Goal: Transaction & Acquisition: Purchase product/service

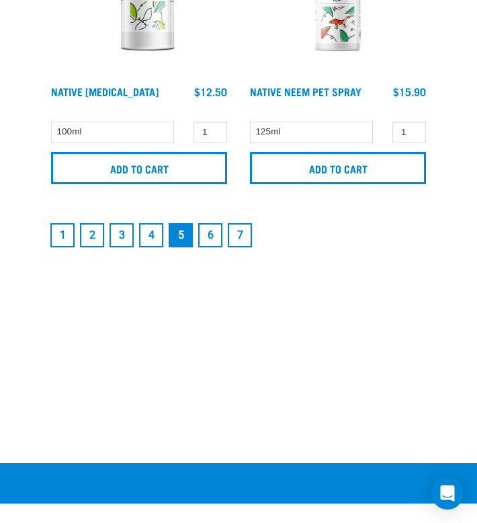
scroll to position [5002, 0]
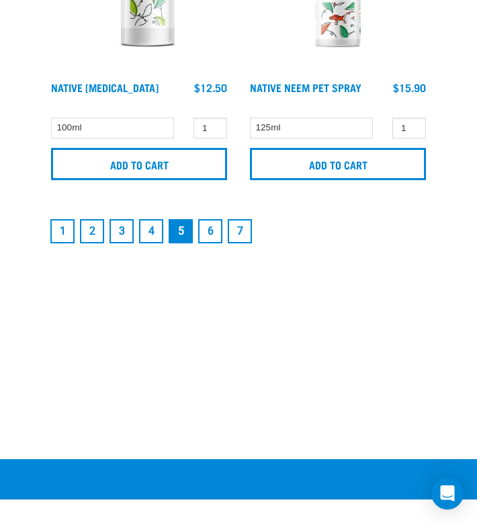
click at [213, 229] on link "6" at bounding box center [210, 231] width 24 height 24
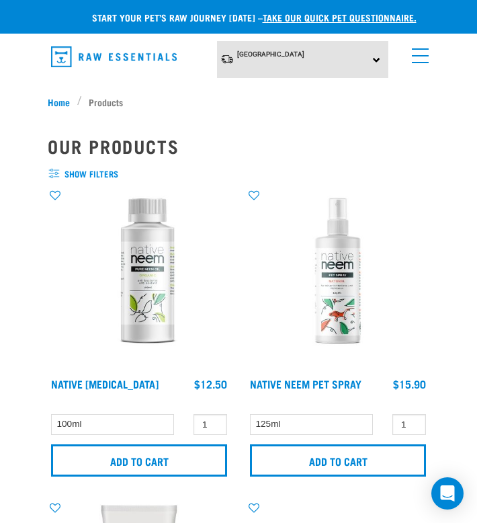
click at [422, 59] on link "menu" at bounding box center [418, 52] width 24 height 24
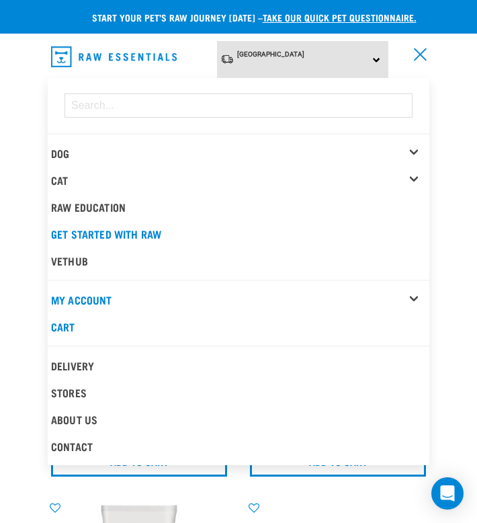
click at [420, 60] on link "menu" at bounding box center [418, 52] width 24 height 24
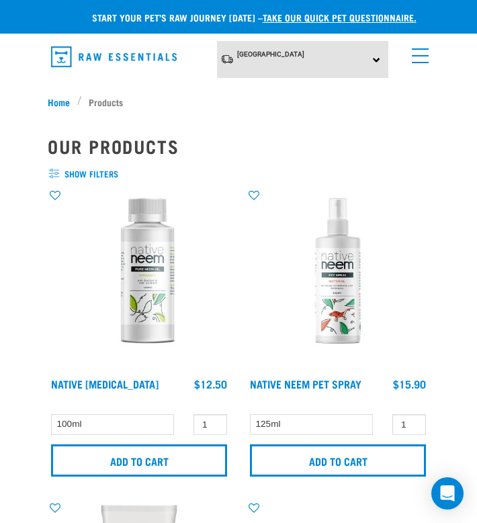
click at [420, 60] on link "menu" at bounding box center [418, 52] width 24 height 24
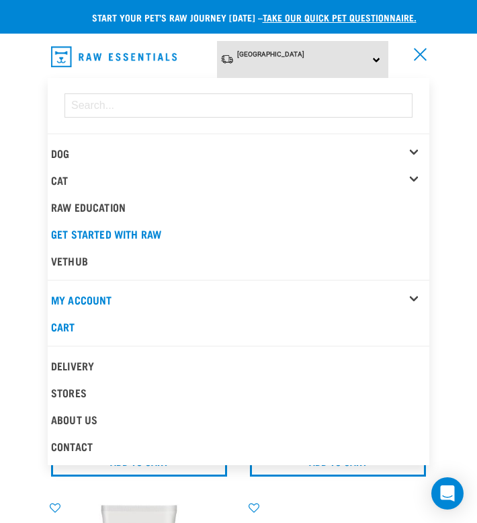
click at [419, 61] on link "menu" at bounding box center [418, 52] width 24 height 24
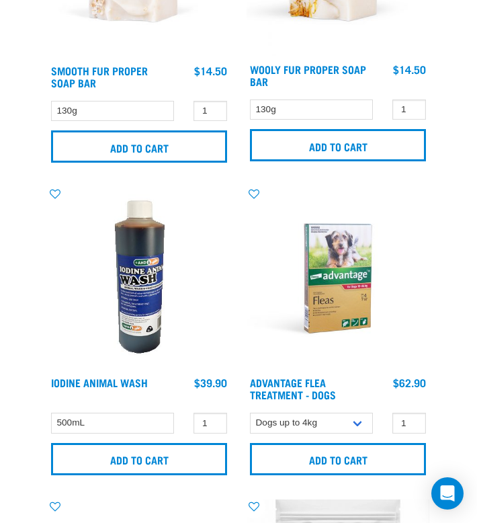
scroll to position [941, 0]
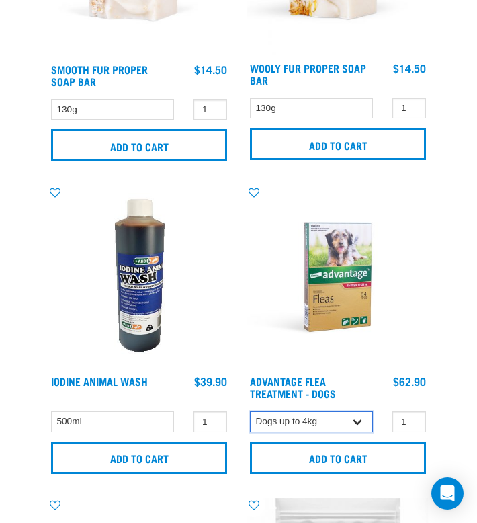
click at [356, 415] on select "Dogs up to 4kg Dogs 4-10kg Dogs 10-25kg" at bounding box center [311, 422] width 123 height 21
select select "336143"
click at [250, 412] on select "Dogs up to 4kg Dogs 4-10kg Dogs 10-25kg" at bounding box center [311, 422] width 123 height 21
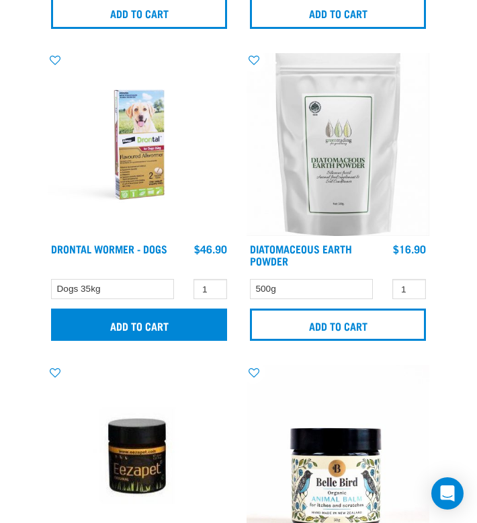
scroll to position [1390, 0]
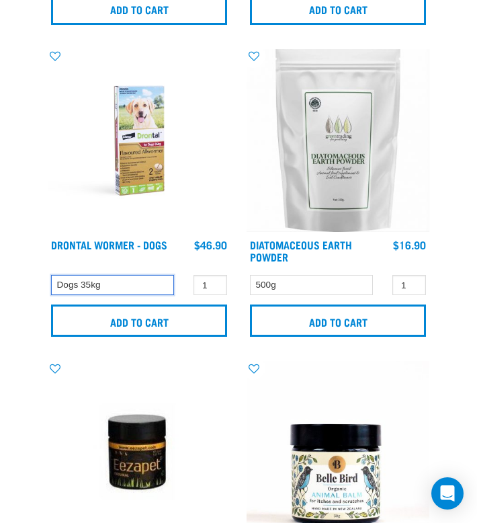
click at [125, 280] on select "Dogs 35kg" at bounding box center [112, 285] width 123 height 21
click at [51, 275] on select "Dogs 35kg" at bounding box center [112, 285] width 123 height 21
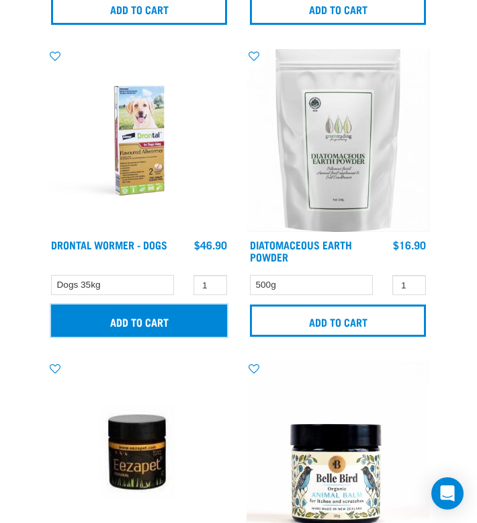
click at [207, 323] on input "Add to cart" at bounding box center [139, 321] width 176 height 32
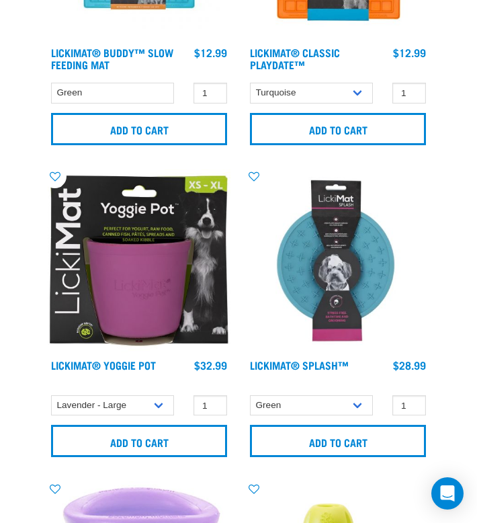
scroll to position [3007, 0]
